Goal: Task Accomplishment & Management: Manage account settings

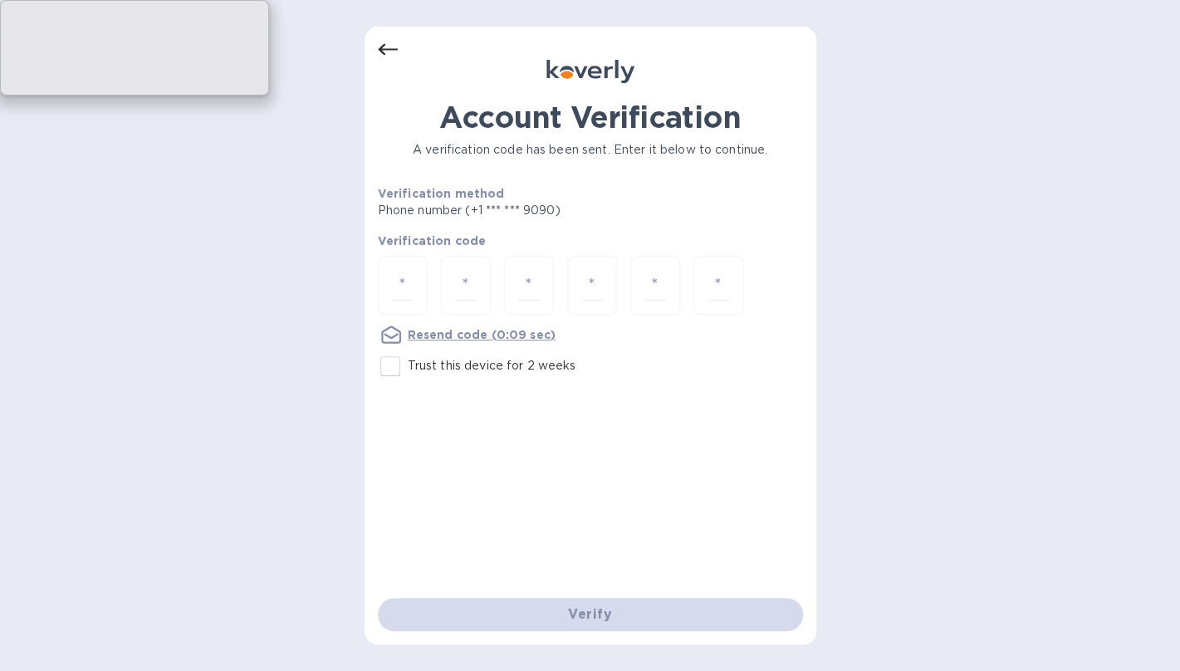
click at [390, 369] on input "Trust this device for 2 weeks" at bounding box center [390, 366] width 35 height 35
checkbox input "true"
click at [414, 291] on div at bounding box center [403, 285] width 50 height 59
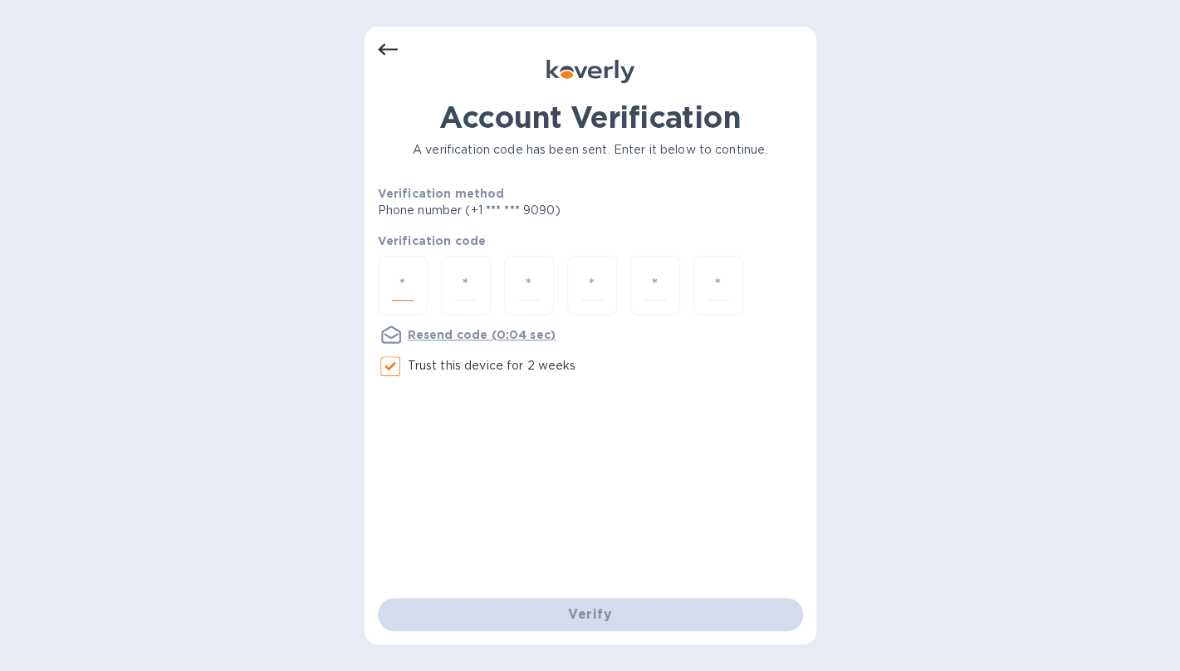
type input "1"
type input "6"
type input "9"
type input "4"
type input "6"
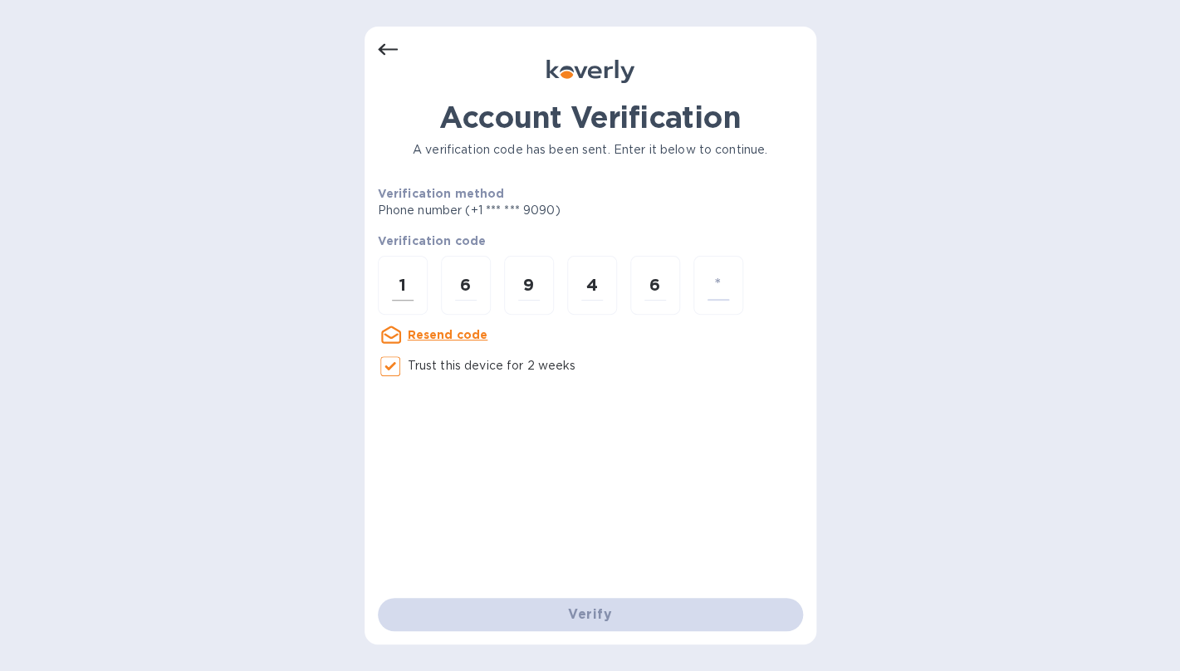
type input "2"
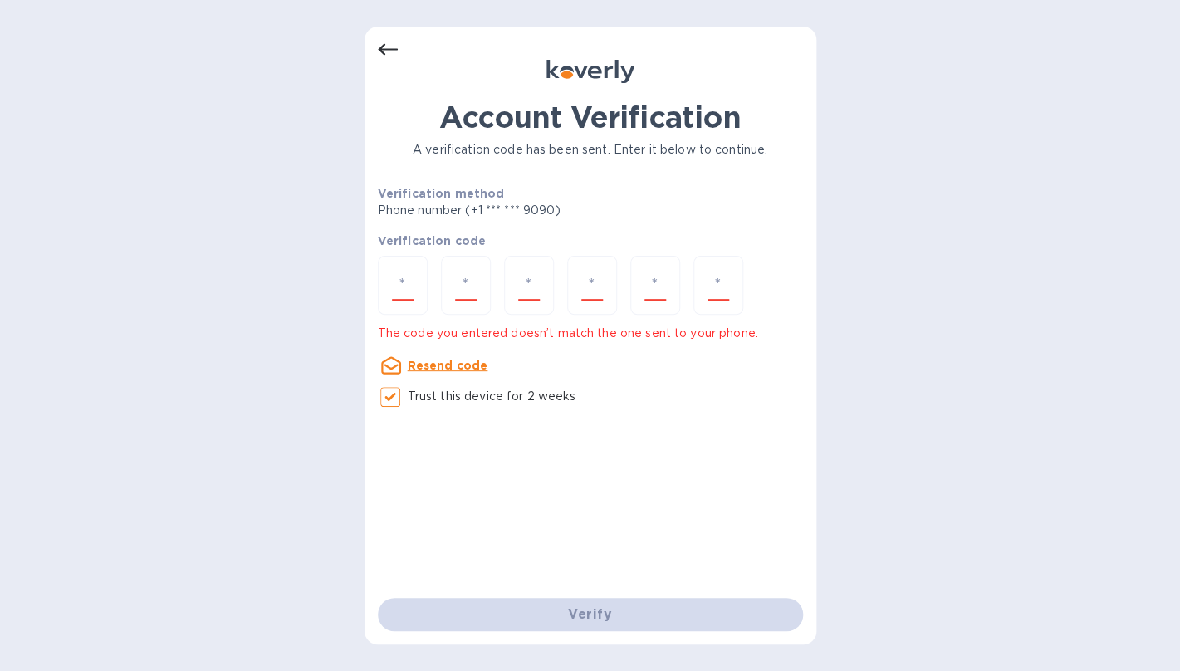
click at [497, 512] on div "Account Verification A verification code has been sent. Enter it below to conti…" at bounding box center [590, 349] width 425 height 498
click at [398, 299] on input "number" at bounding box center [403, 285] width 22 height 31
type input "1"
type input "6"
type input "9"
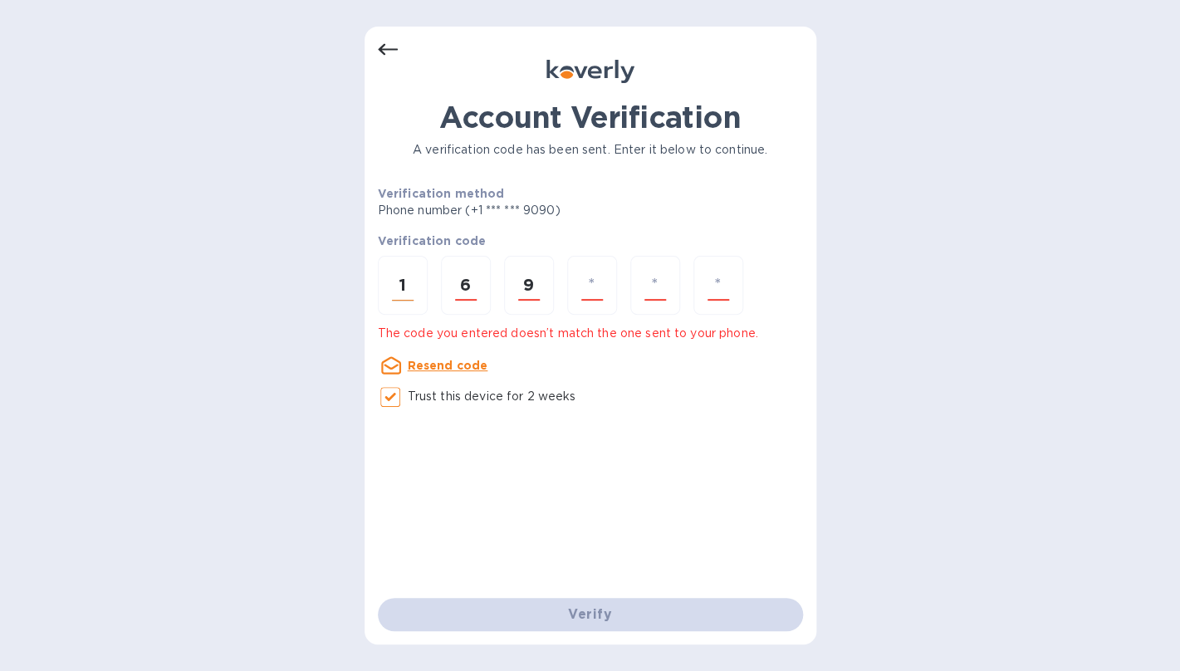
type input "4"
type input "9"
type input "2"
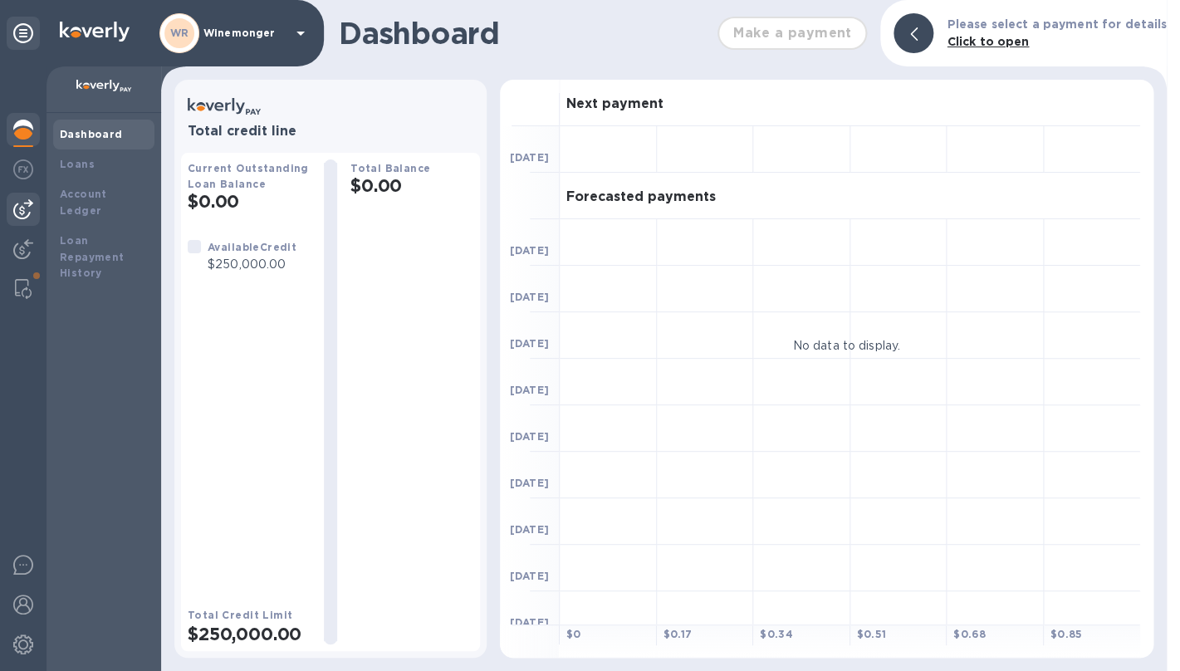
click at [19, 210] on img at bounding box center [23, 209] width 20 height 20
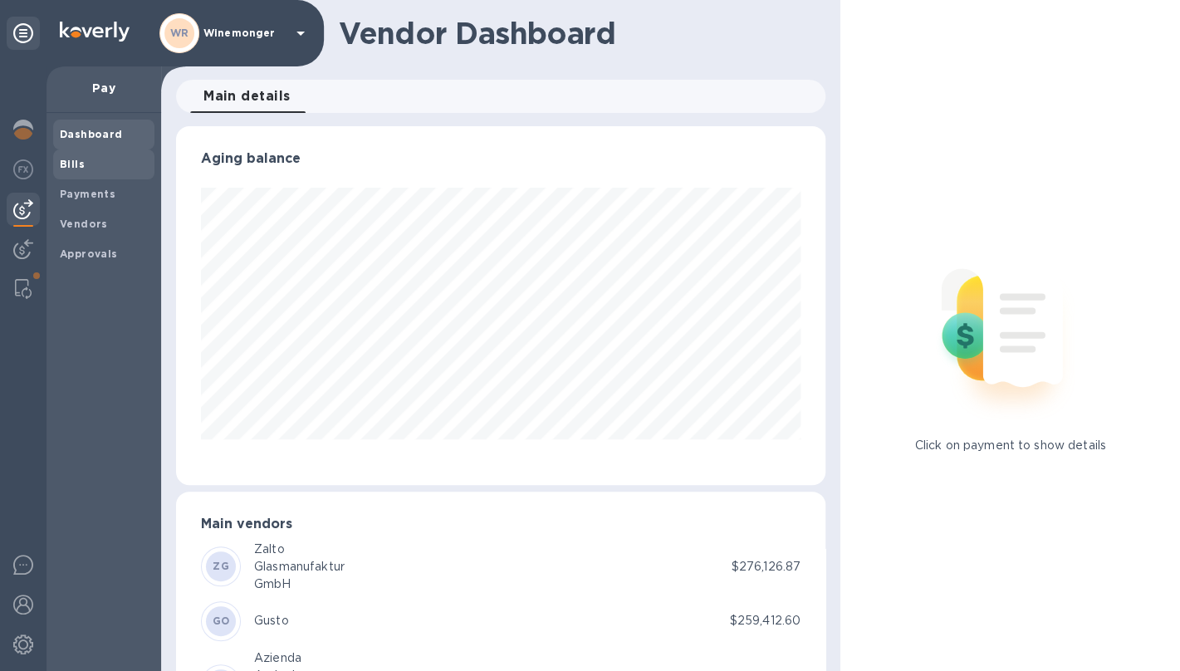
scroll to position [359, 649]
click at [83, 164] on span "Bills" at bounding box center [104, 164] width 88 height 17
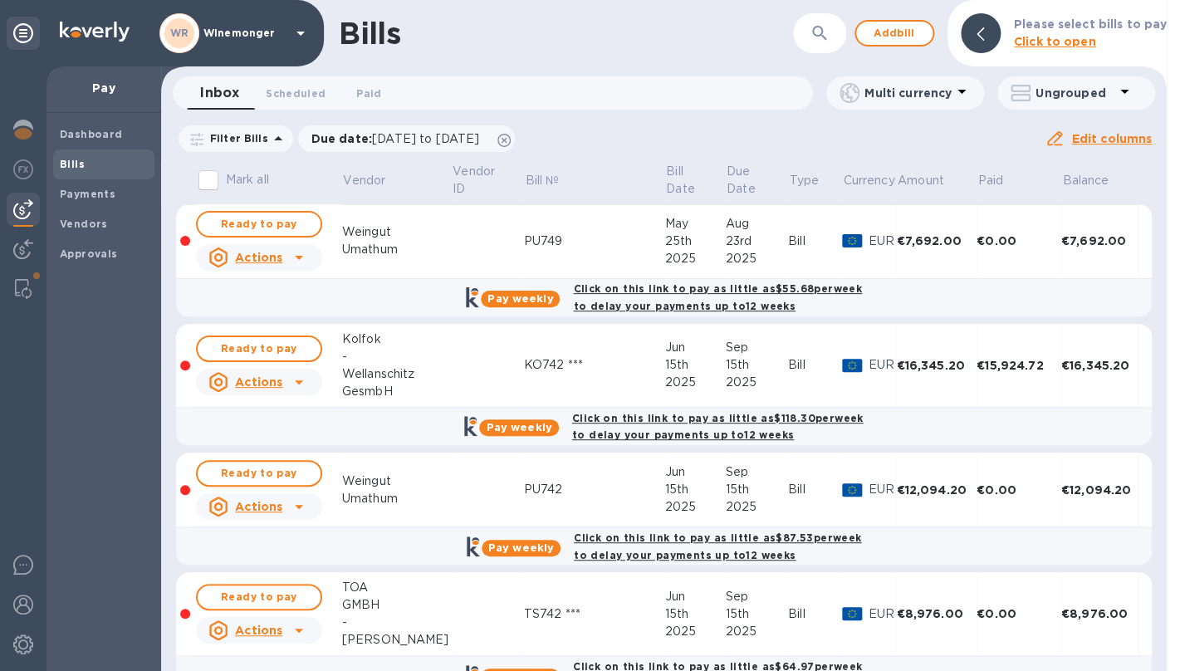
click at [835, 26] on button "button" at bounding box center [820, 33] width 40 height 40
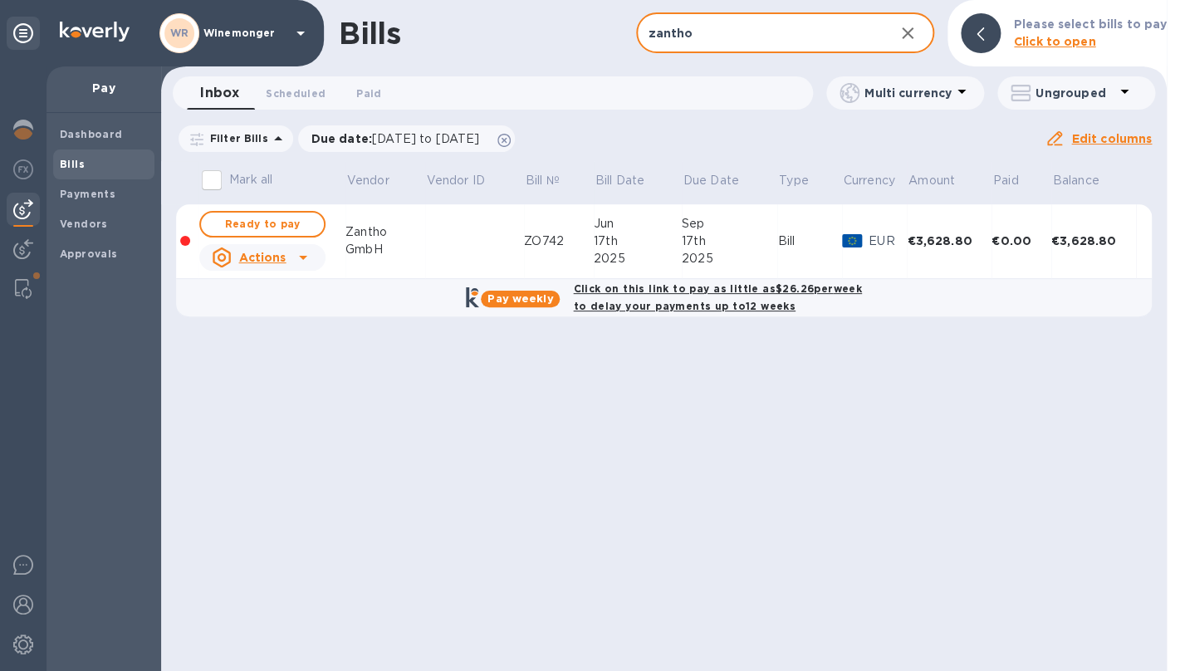
type input "zantho"
click at [511, 140] on icon at bounding box center [503, 140] width 13 height 13
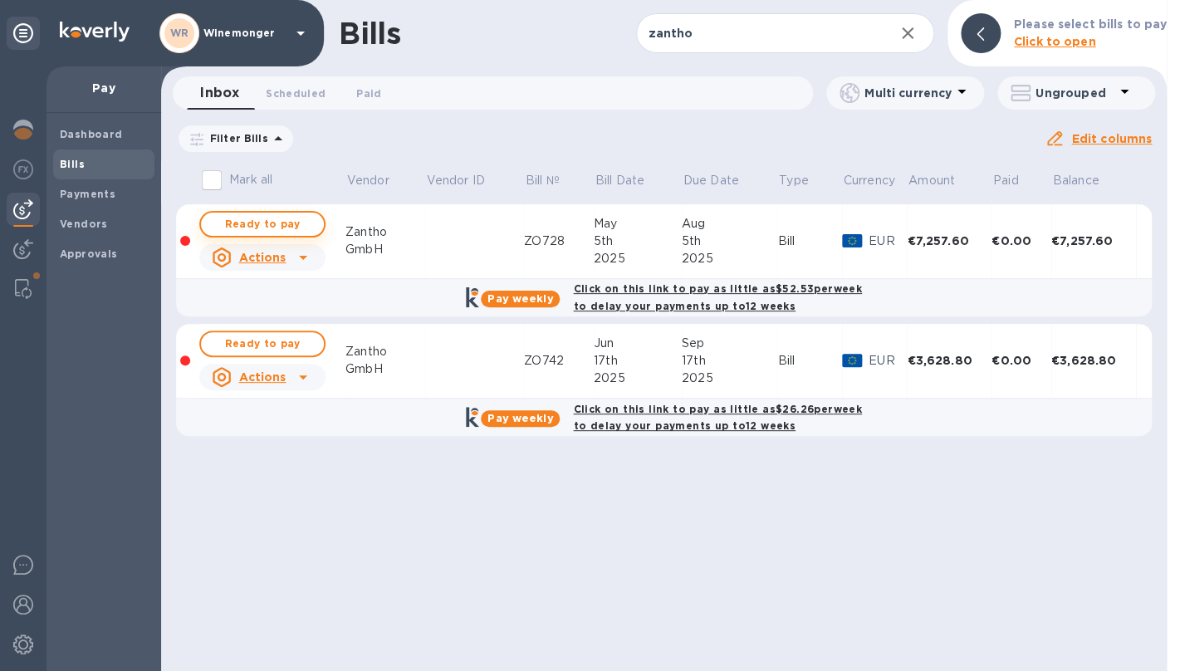
click at [280, 231] on span "Ready to pay" at bounding box center [262, 224] width 96 height 20
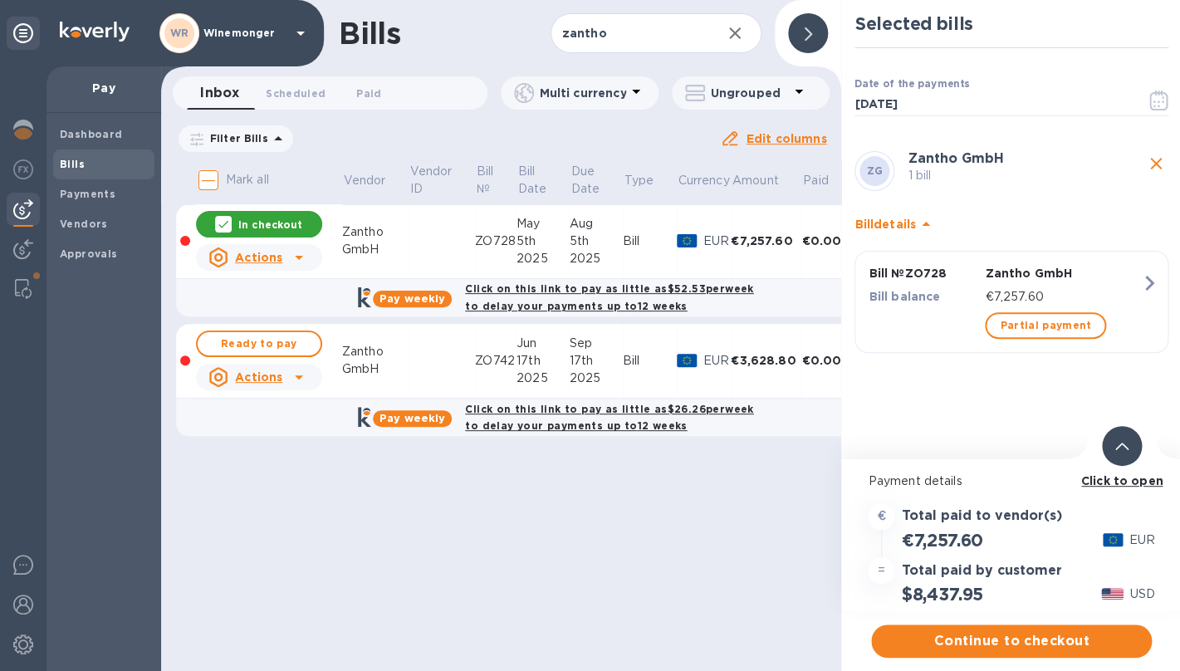
click at [1006, 641] on span "Continue to checkout" at bounding box center [1011, 641] width 254 height 20
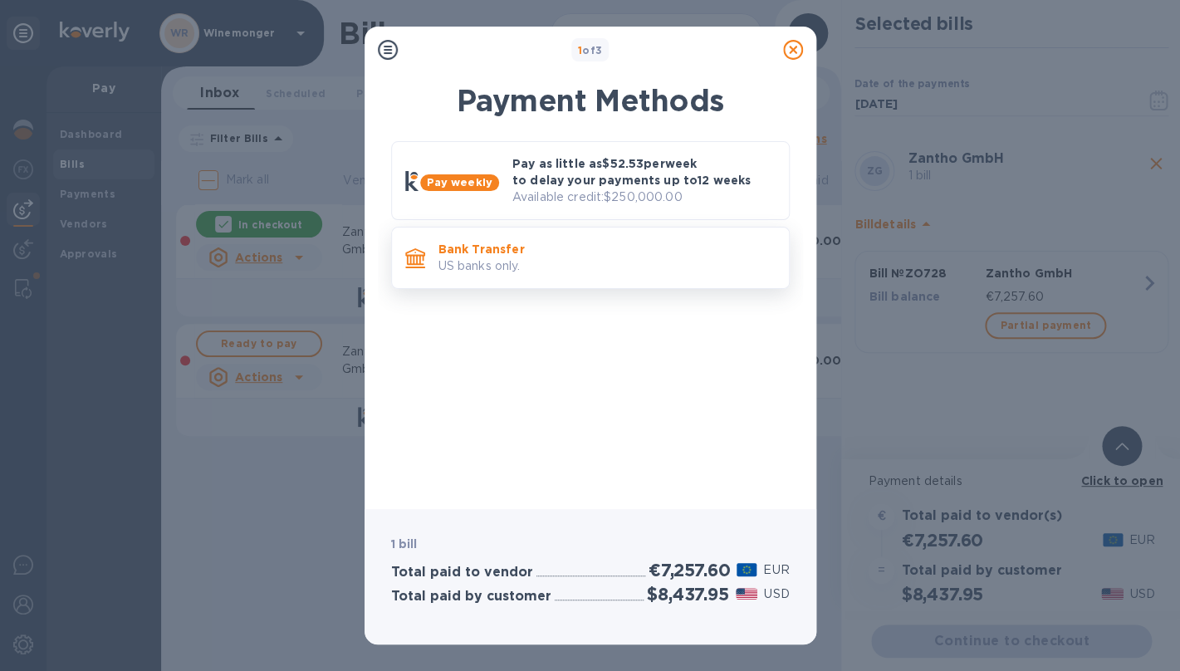
click at [652, 247] on p "Bank Transfer" at bounding box center [606, 249] width 337 height 17
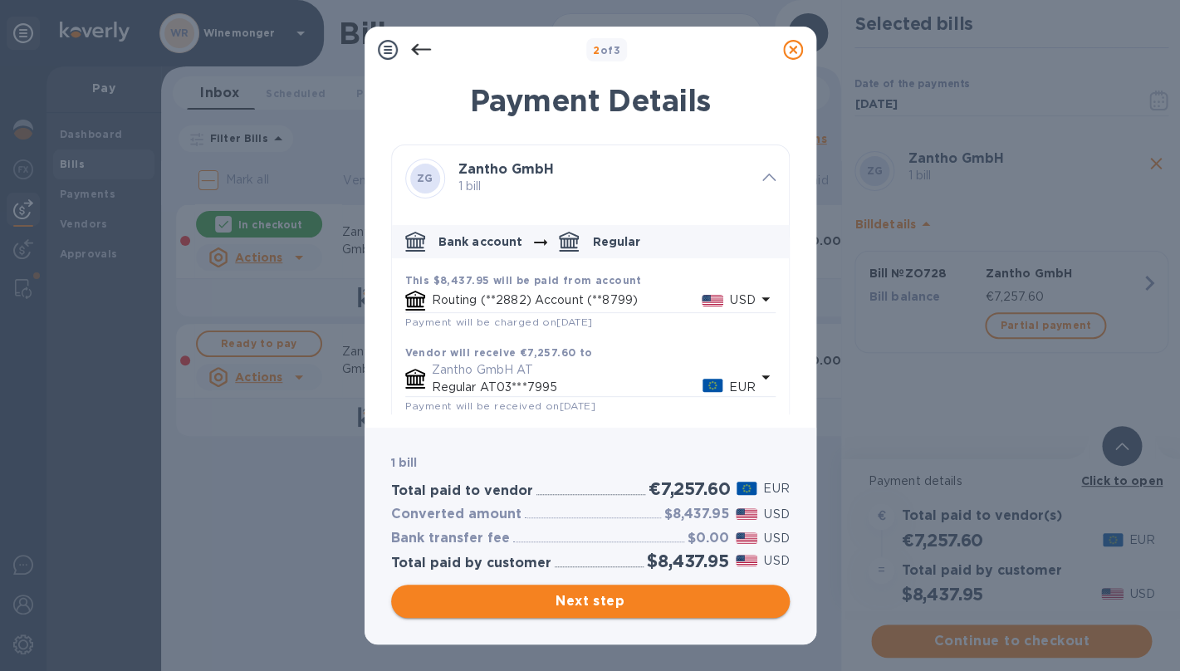
click at [698, 595] on span "Next step" at bounding box center [590, 601] width 372 height 20
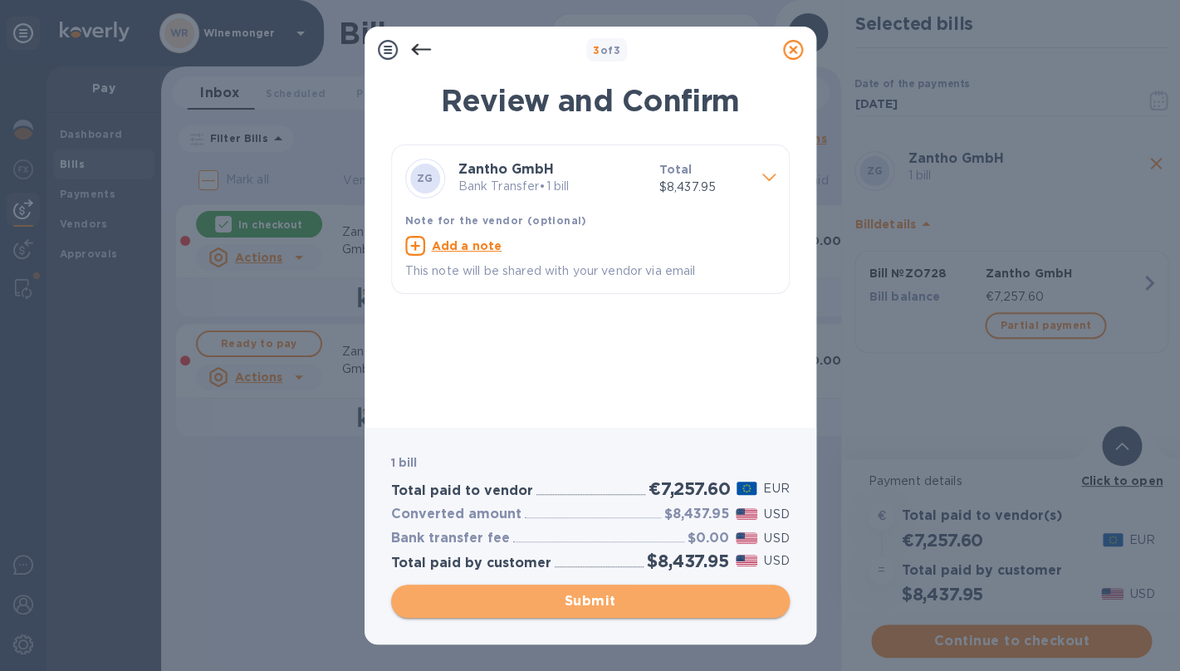
click at [632, 603] on span "Submit" at bounding box center [590, 601] width 372 height 20
click at [632, 603] on div "Submit" at bounding box center [590, 601] width 399 height 33
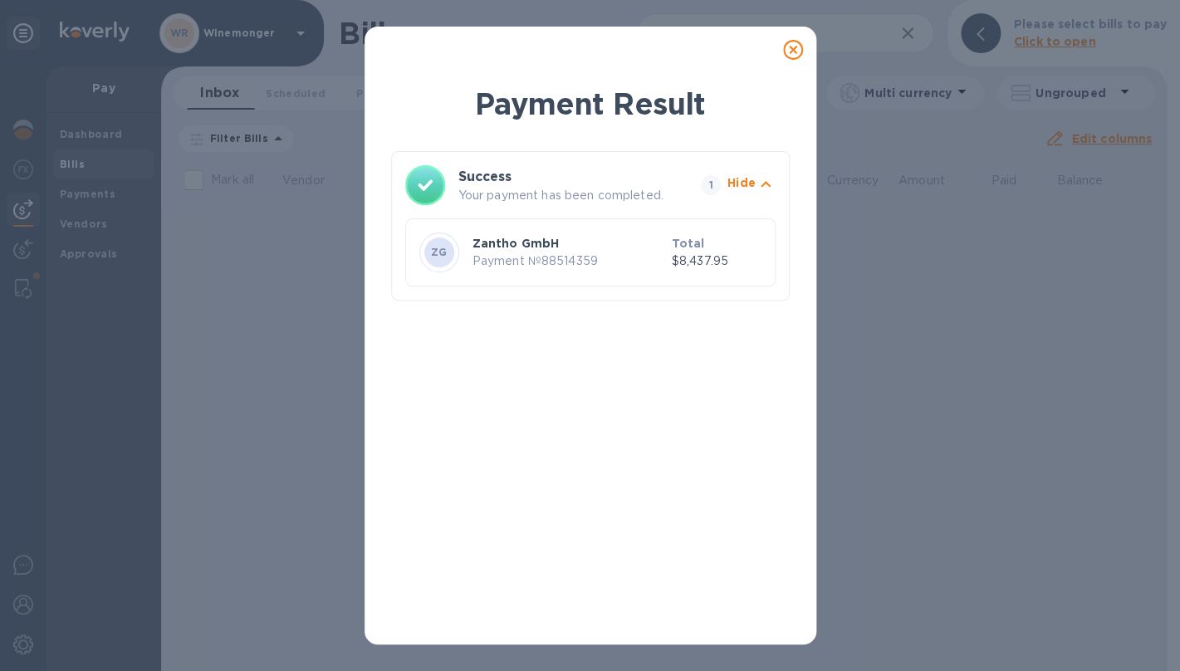
click at [798, 55] on icon at bounding box center [793, 50] width 20 height 20
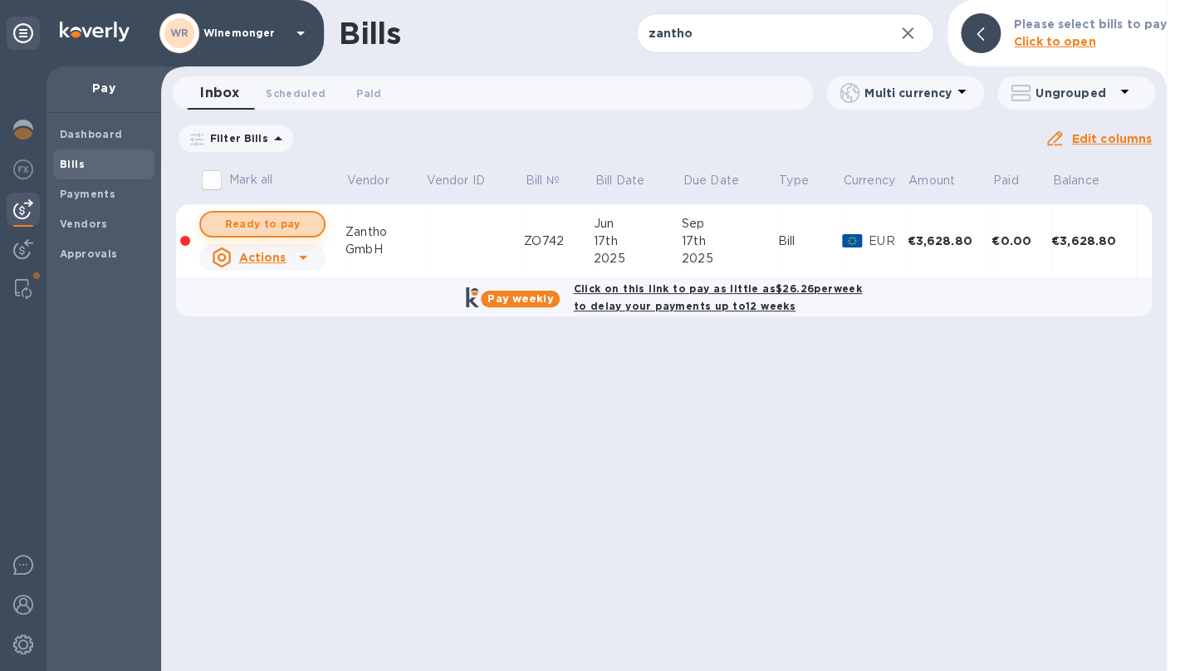
click at [260, 223] on span "Ready to pay" at bounding box center [262, 224] width 96 height 20
checkbox input "true"
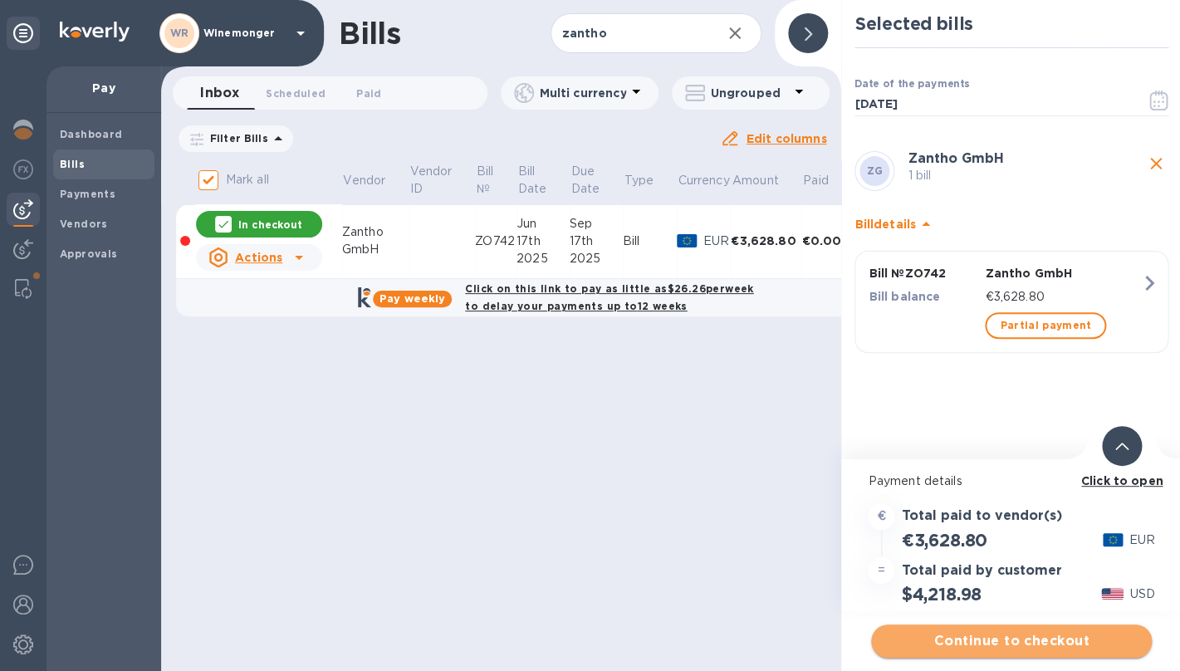
click at [1026, 645] on span "Continue to checkout" at bounding box center [1011, 641] width 254 height 20
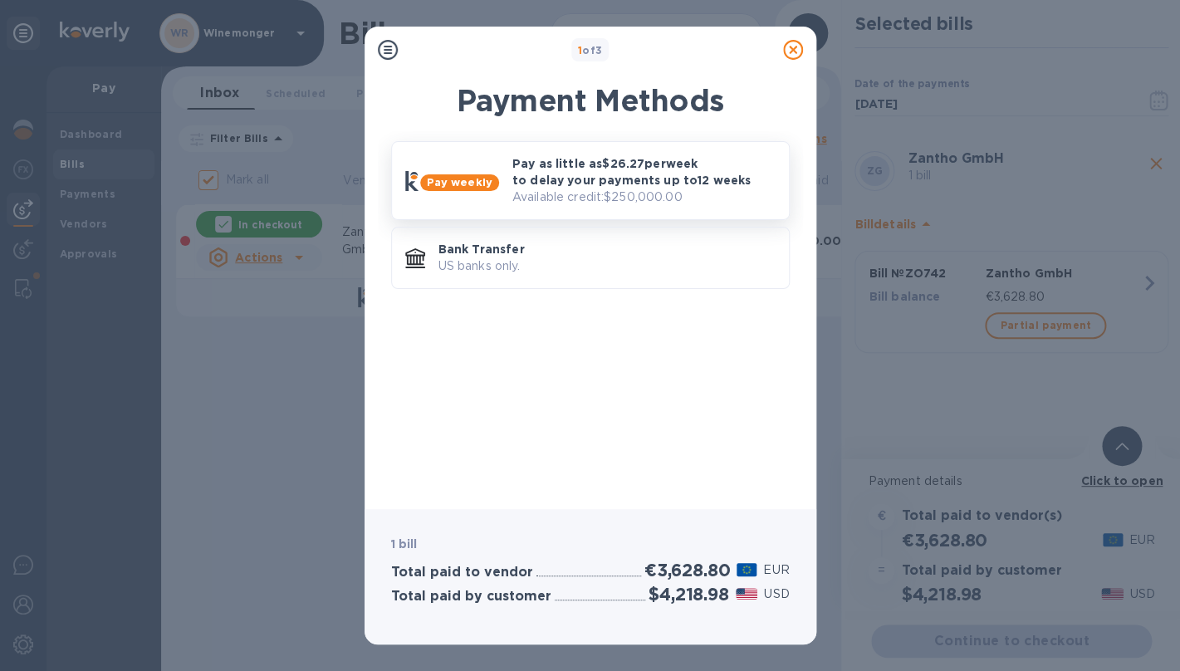
click at [634, 179] on p "Pay as little as $26.27 per week to delay your payments up to 12 weeks" at bounding box center [643, 171] width 263 height 33
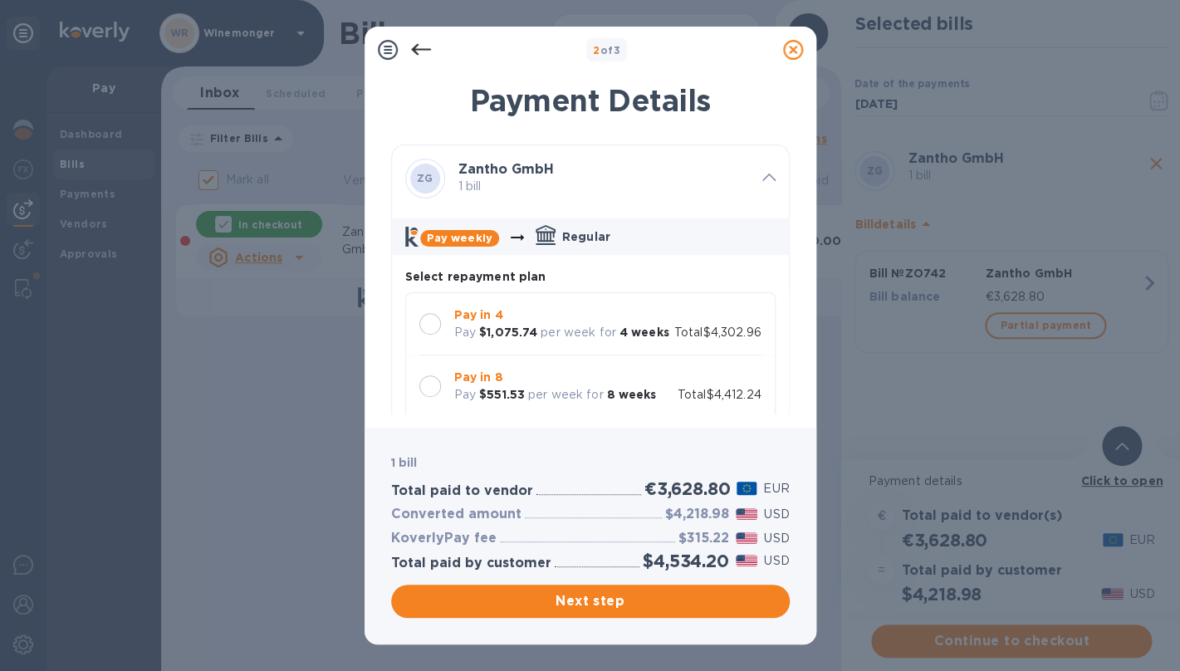
click at [795, 47] on icon at bounding box center [793, 50] width 20 height 20
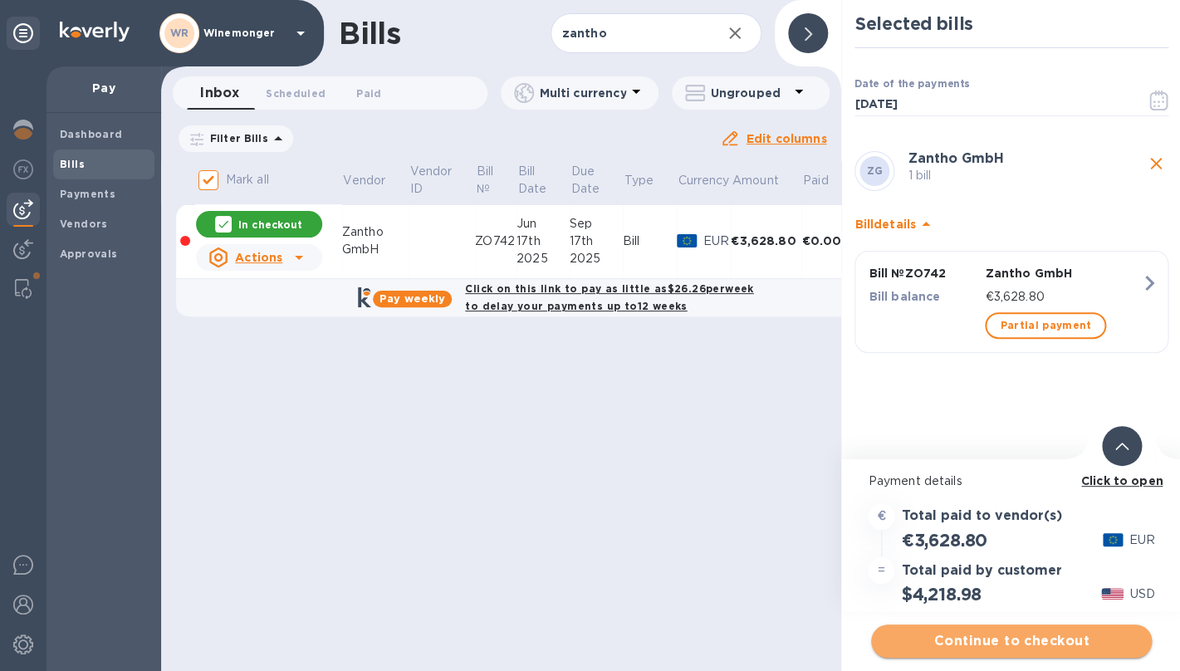
click at [1001, 632] on span "Continue to checkout" at bounding box center [1011, 641] width 254 height 20
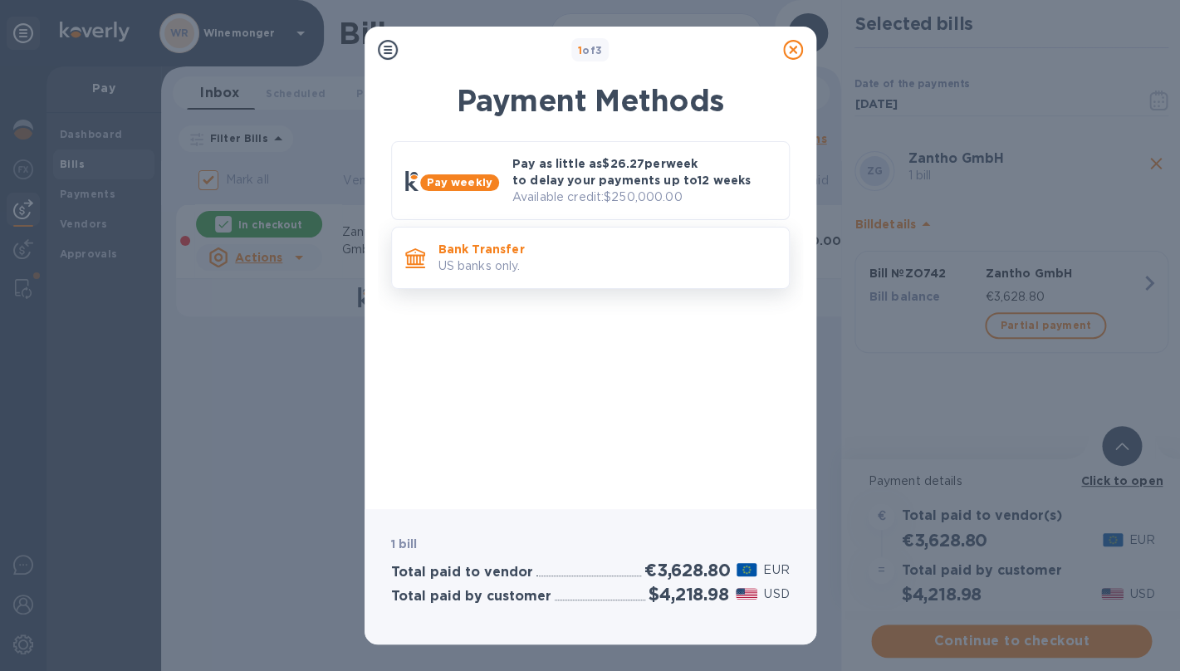
click at [537, 264] on p "US banks only." at bounding box center [606, 265] width 337 height 17
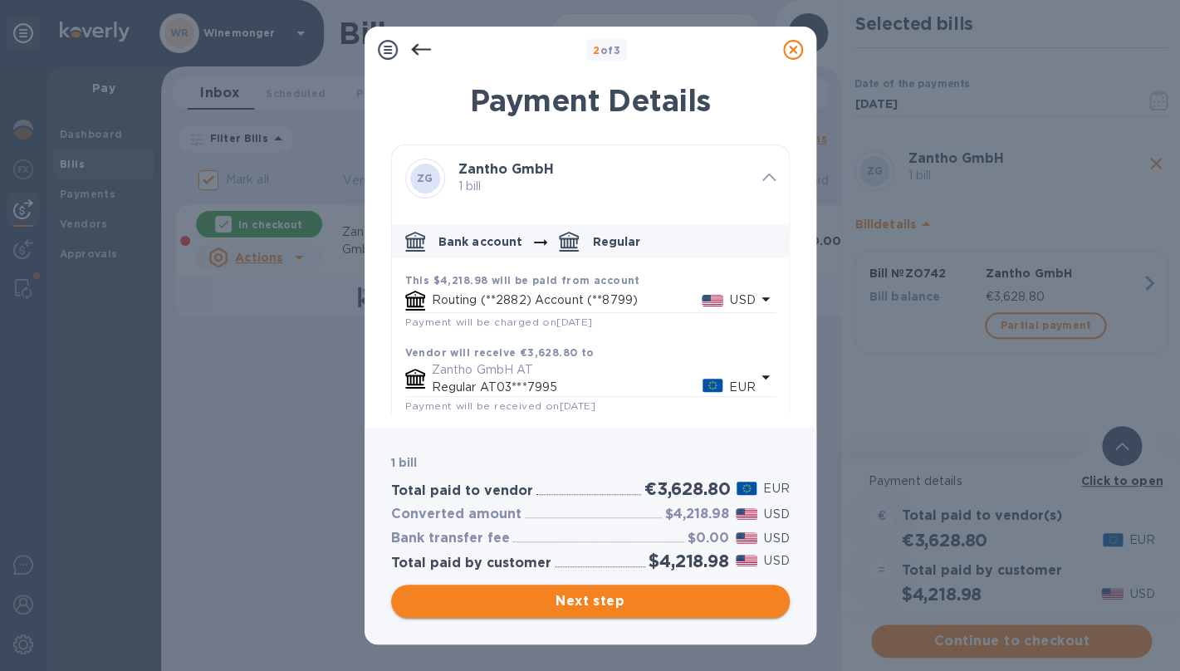
click at [615, 610] on span "Next step" at bounding box center [590, 601] width 372 height 20
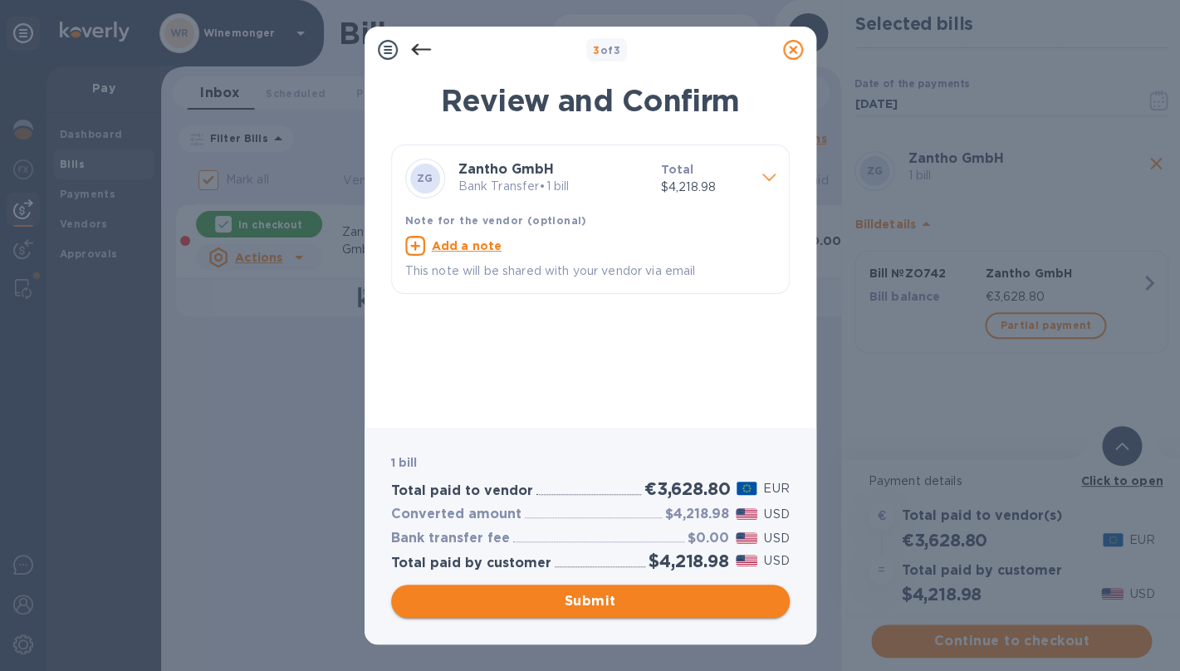
click at [627, 601] on span "Submit" at bounding box center [590, 601] width 372 height 20
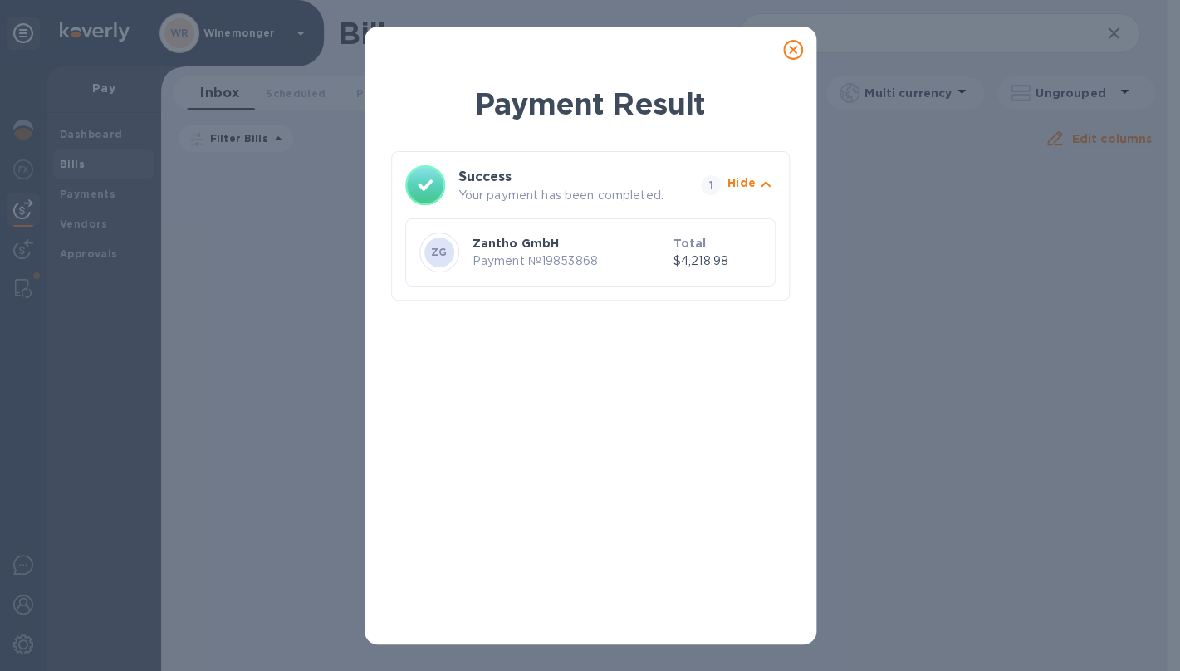
click at [802, 51] on icon at bounding box center [793, 50] width 20 height 20
